Goal: Information Seeking & Learning: Learn about a topic

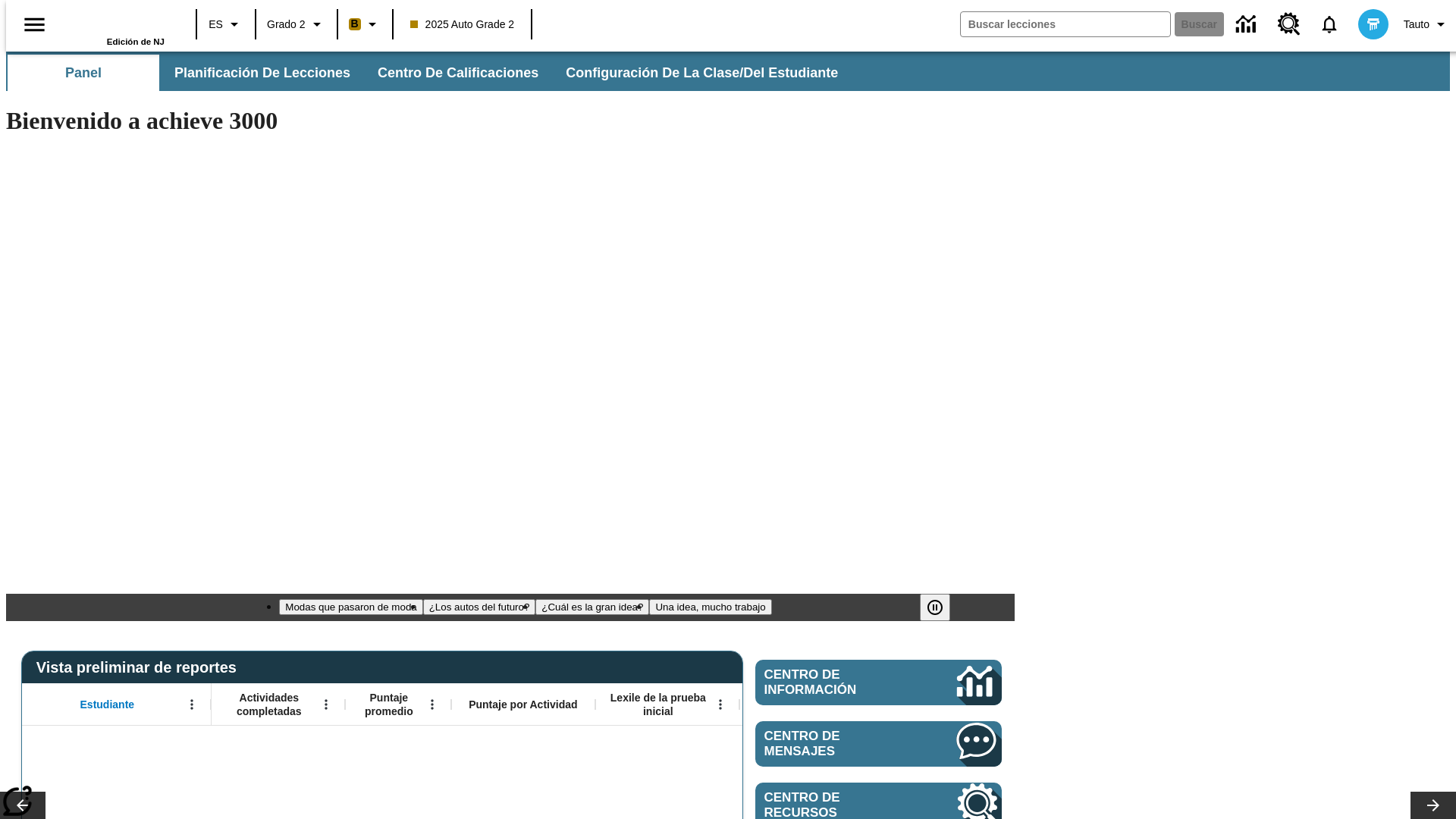
type input "-1"
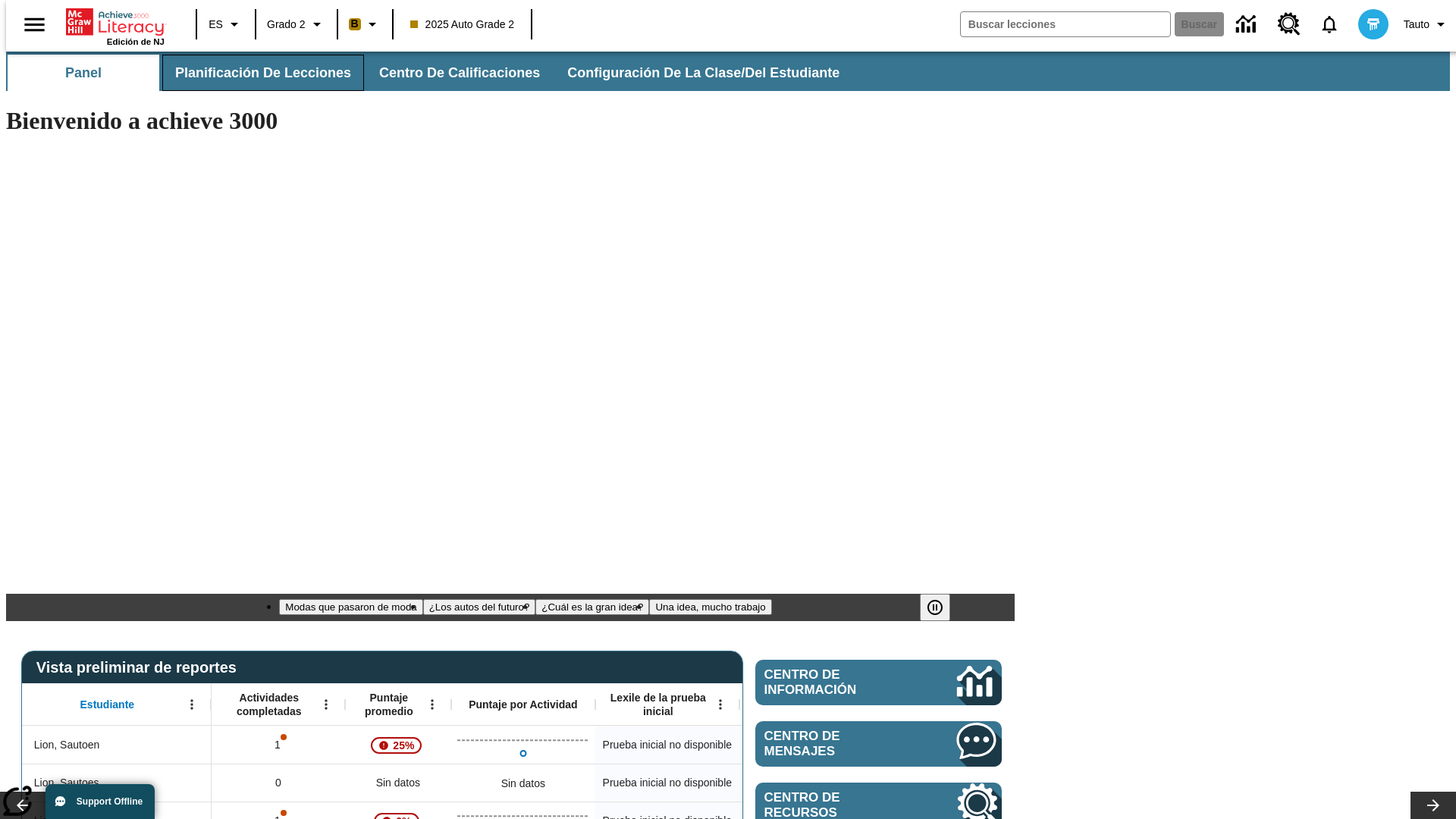
click at [254, 73] on span "Planificación de lecciones" at bounding box center [263, 73] width 176 height 17
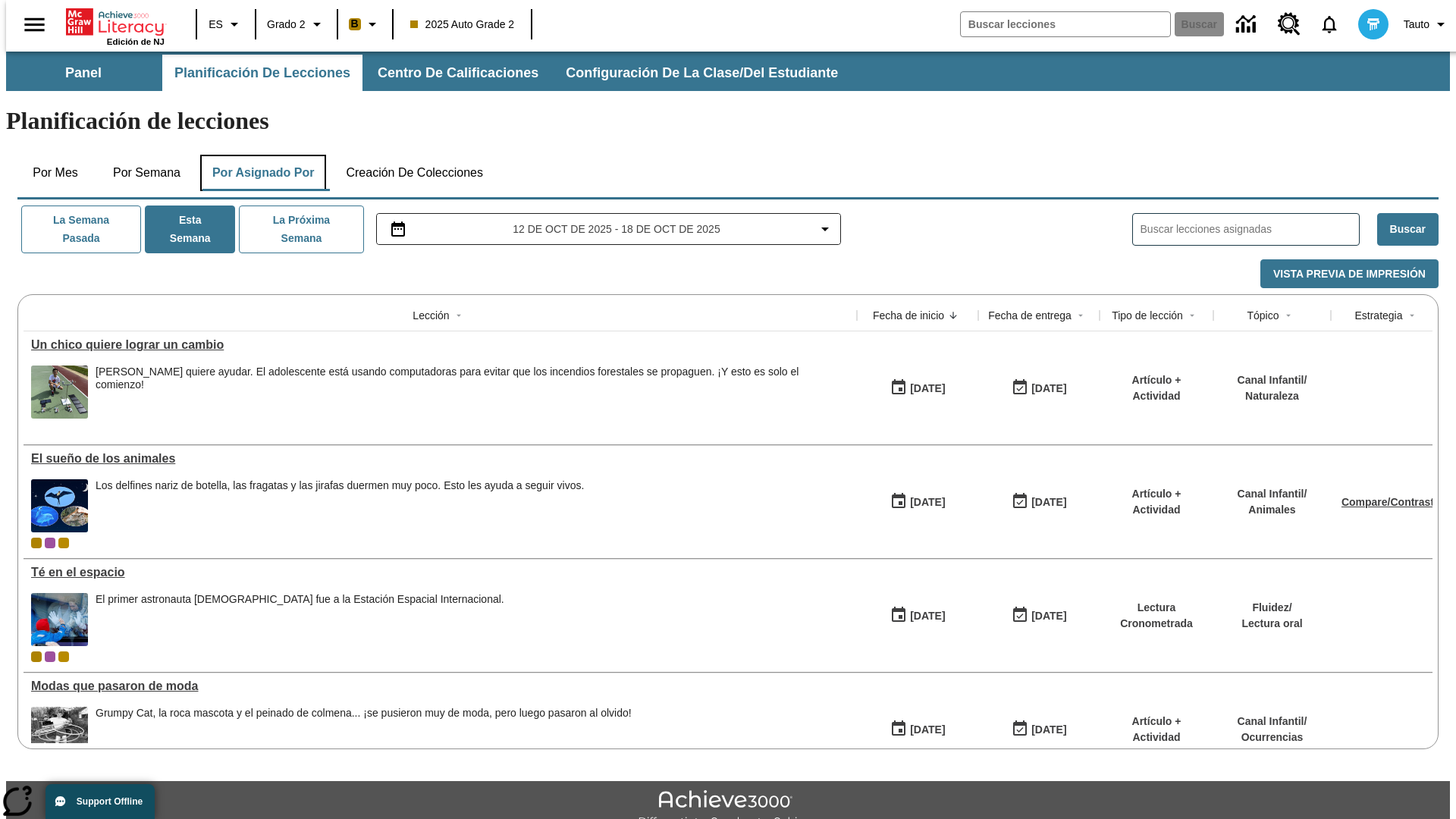
click at [260, 155] on button "Por asignado por" at bounding box center [263, 173] width 127 height 36
type input "El sueño de los animales"
